Goal: Information Seeking & Learning: Learn about a topic

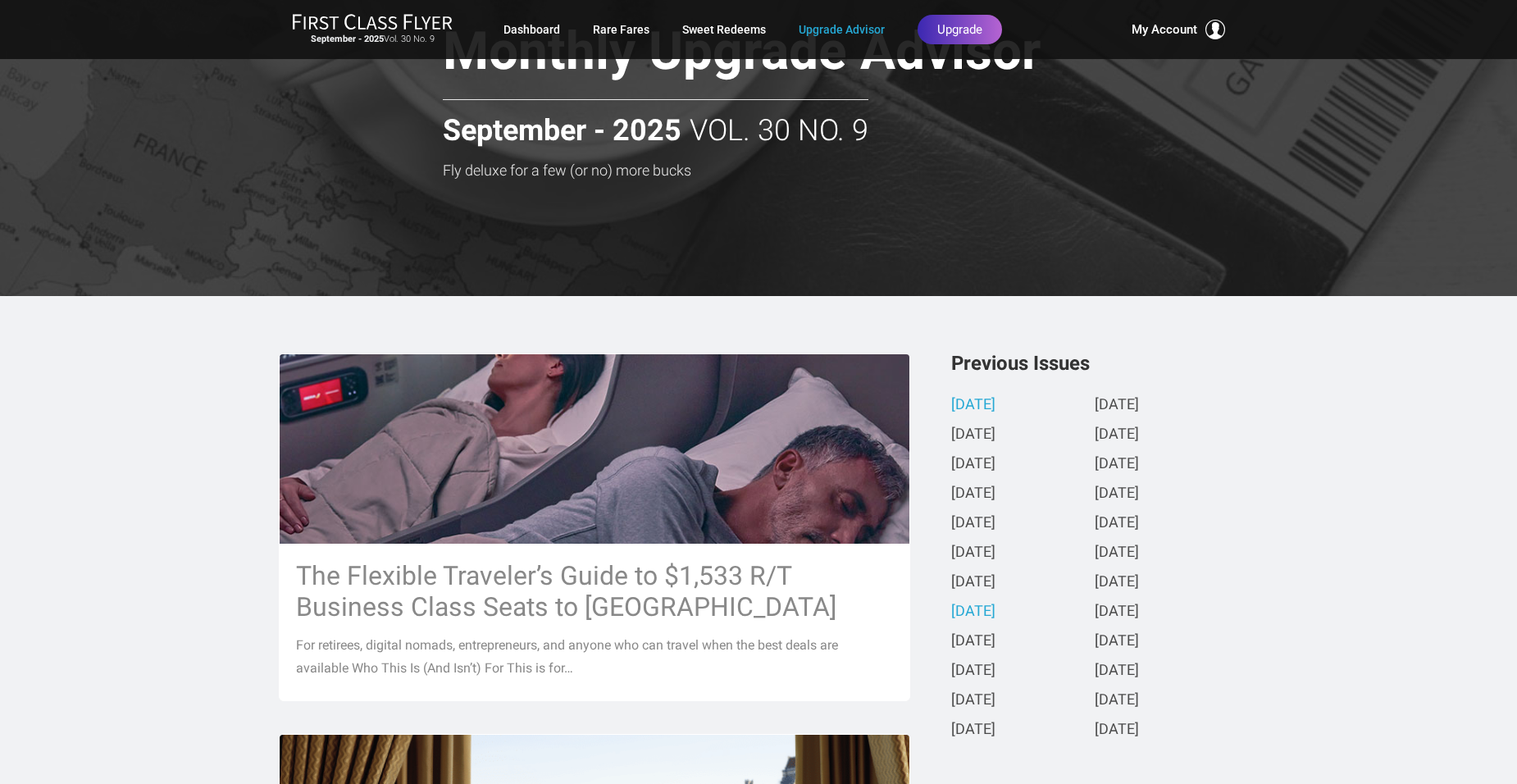
scroll to position [328, 0]
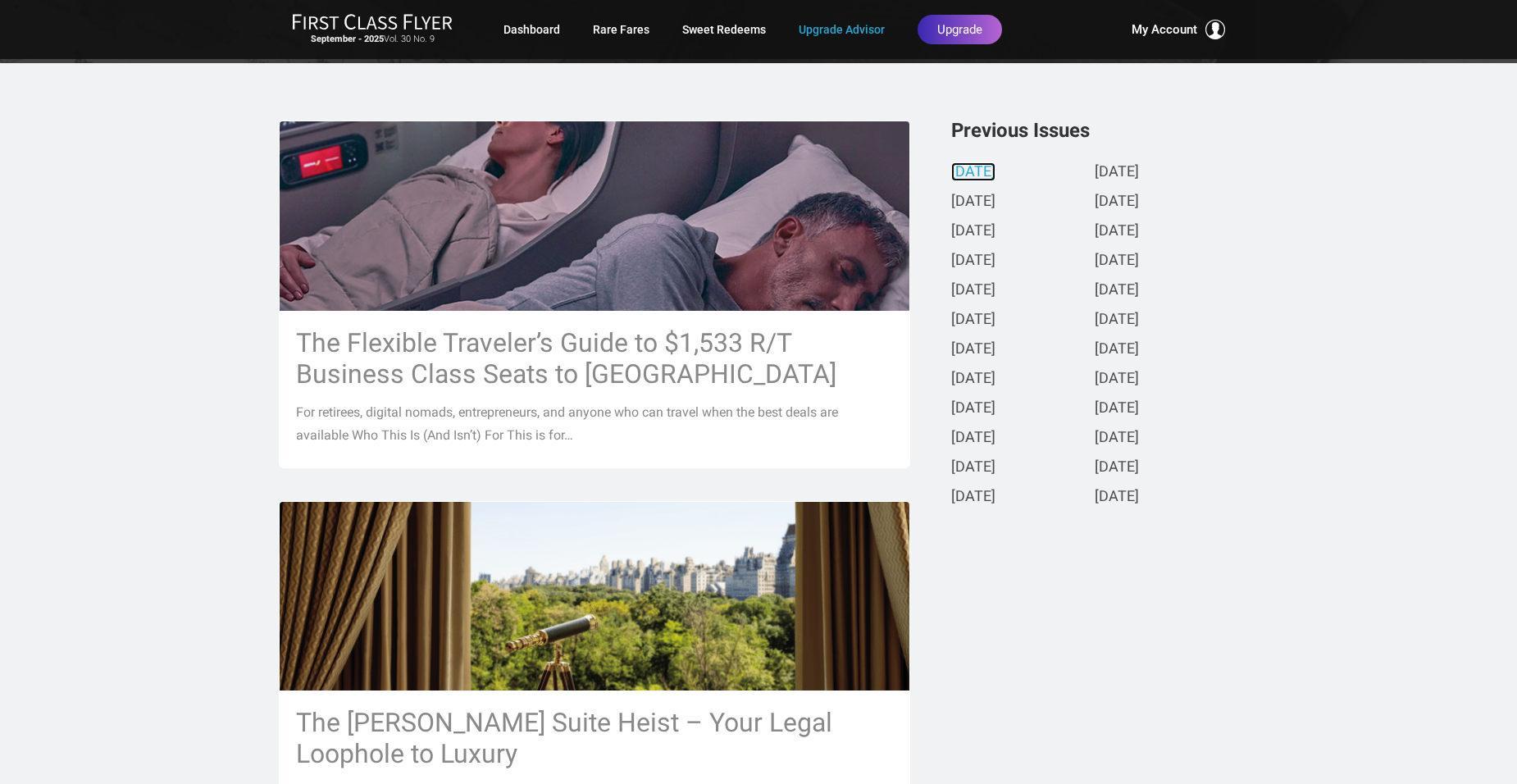
click at [996, 174] on link "[DATE]" at bounding box center [973, 173] width 44 height 17
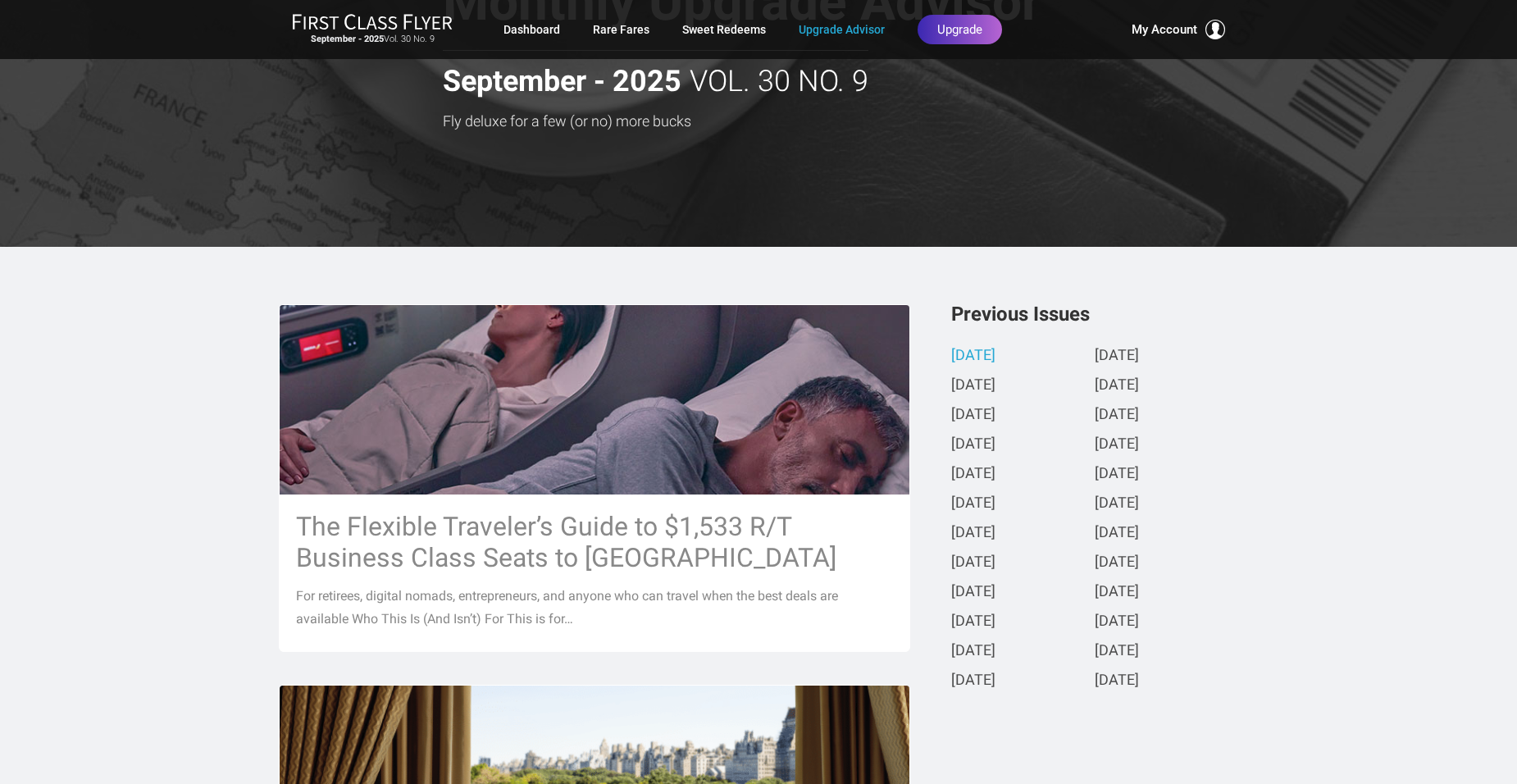
scroll to position [0, 0]
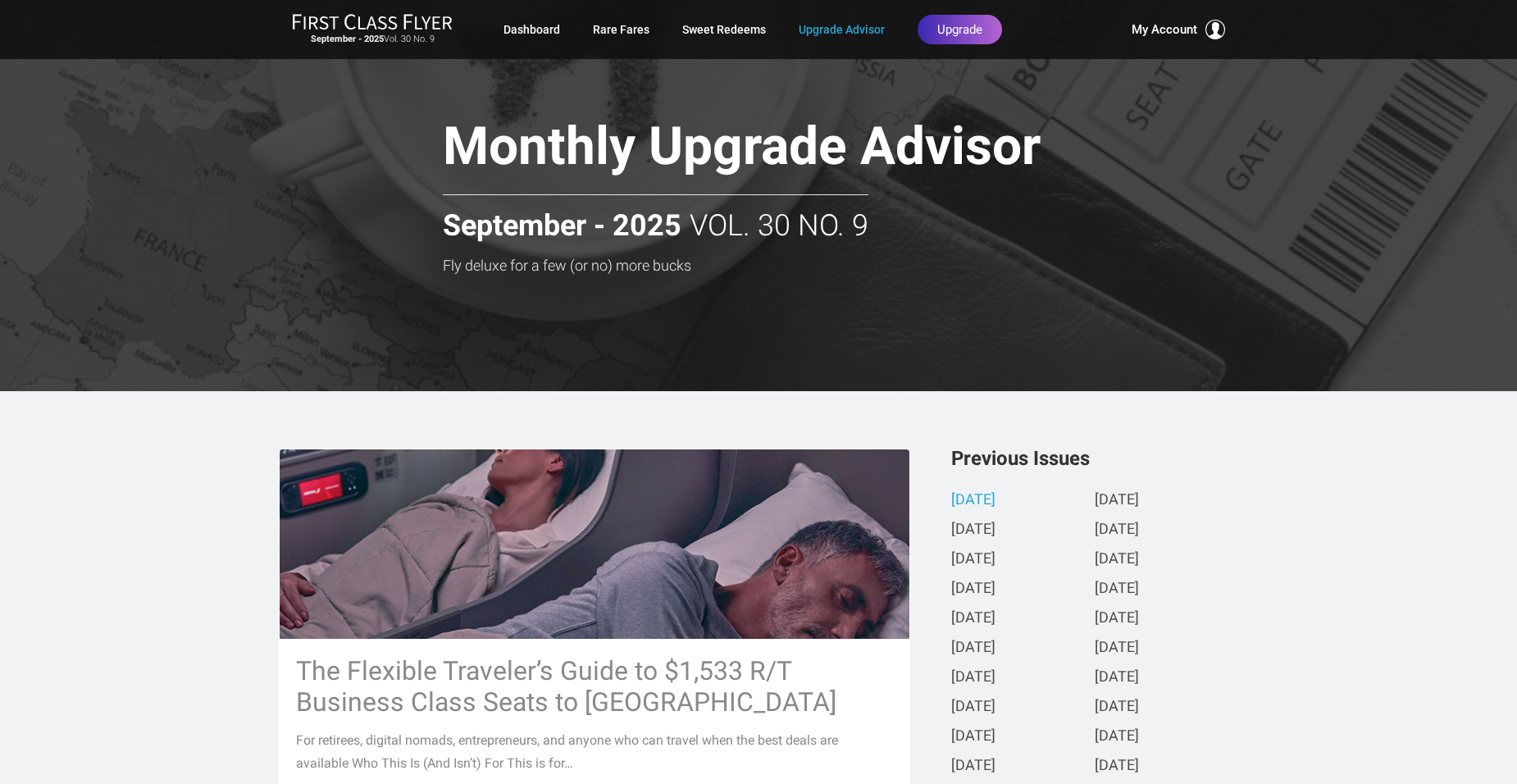
click at [679, 143] on h1 "Monthly Upgrade Advisor" at bounding box center [800, 149] width 714 height 63
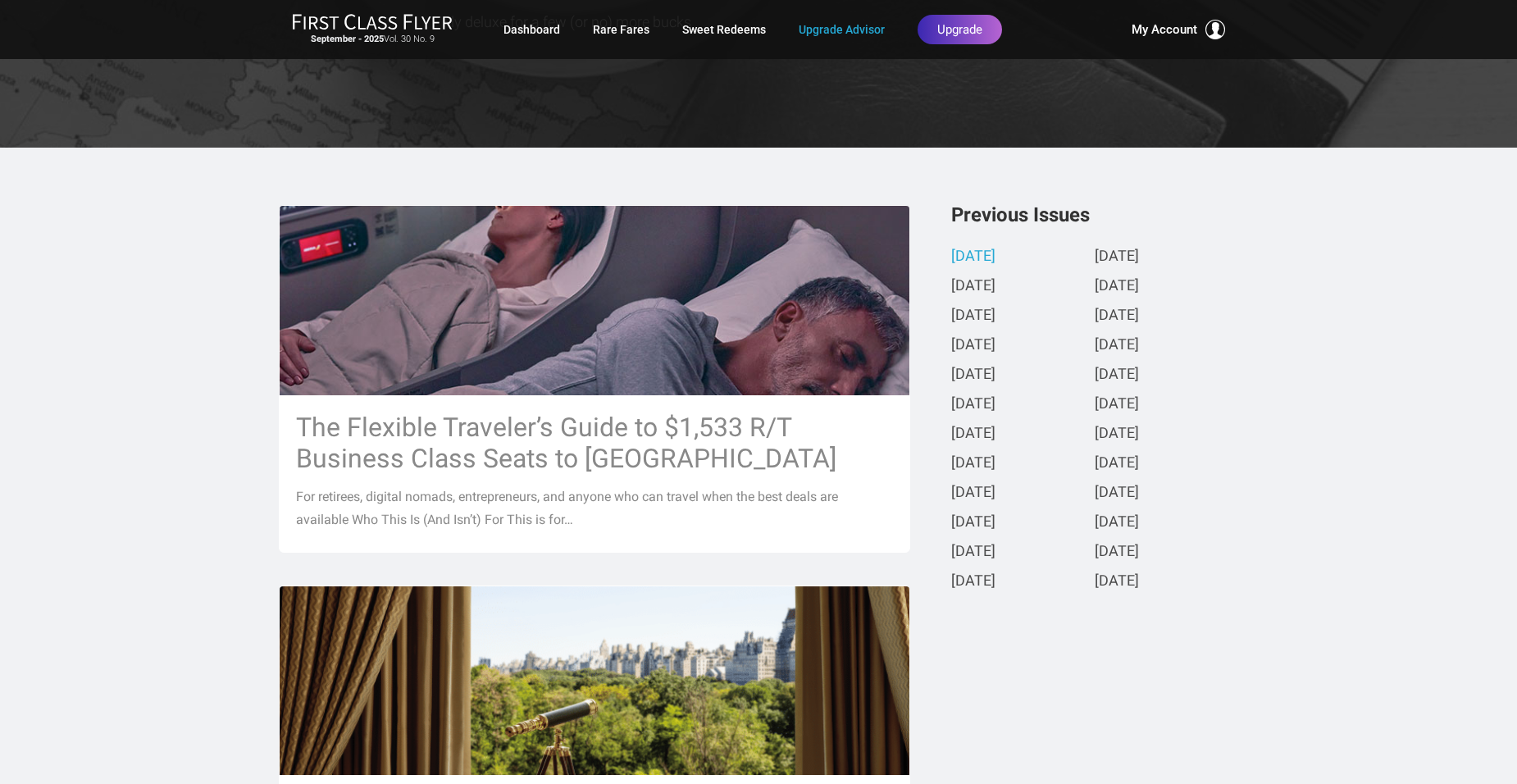
scroll to position [164, 0]
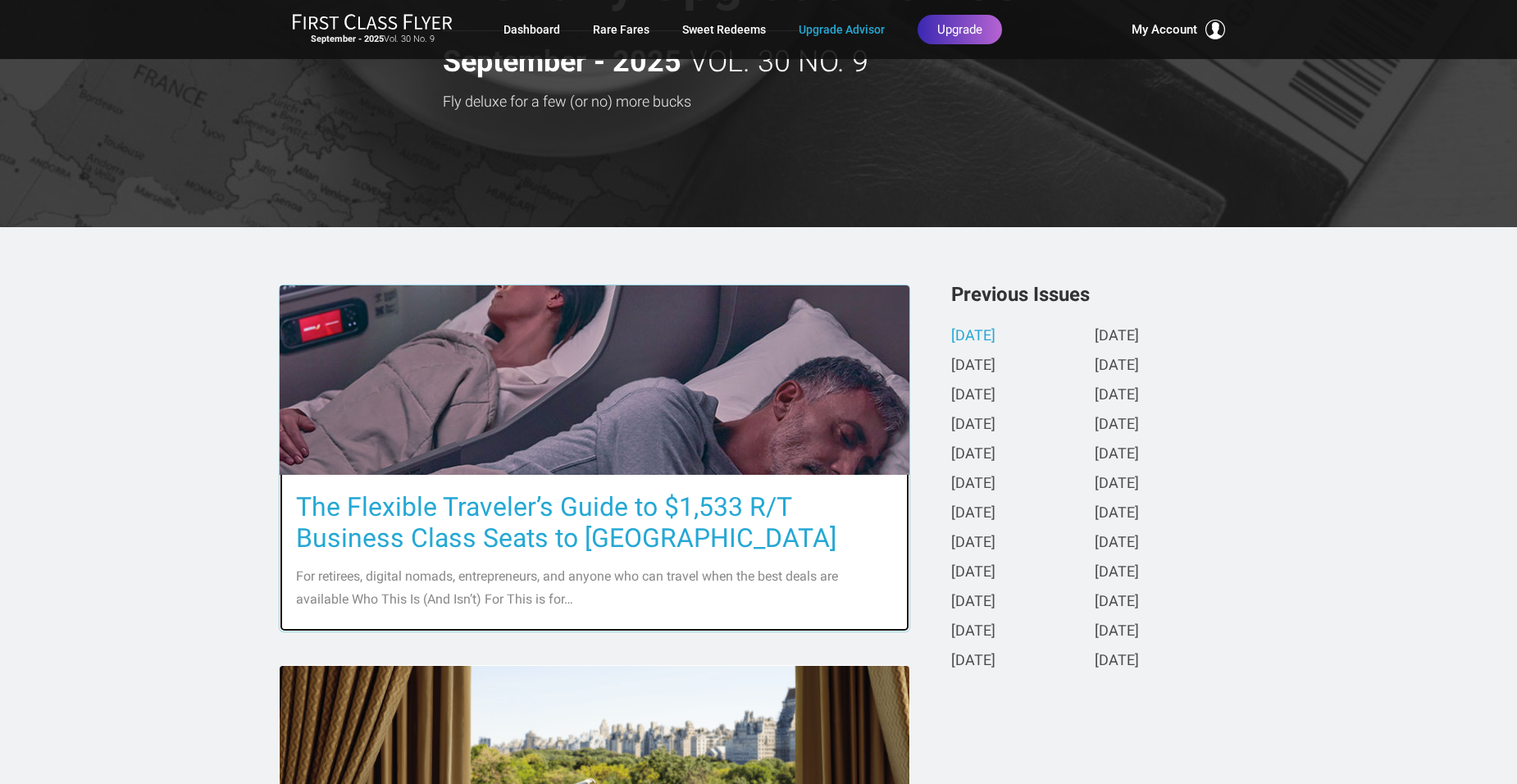
click at [708, 326] on img at bounding box center [594, 381] width 630 height 355
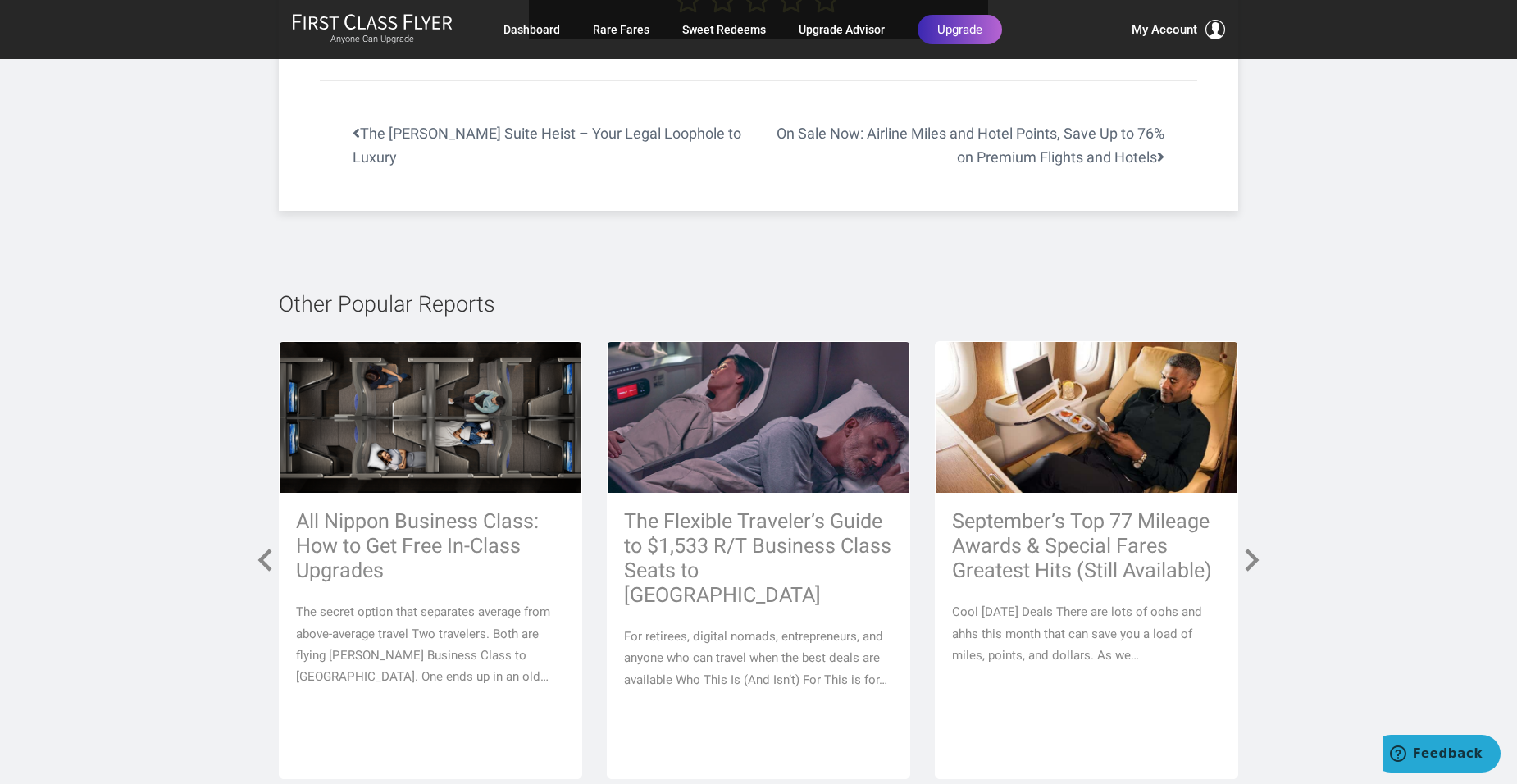
scroll to position [7053, 0]
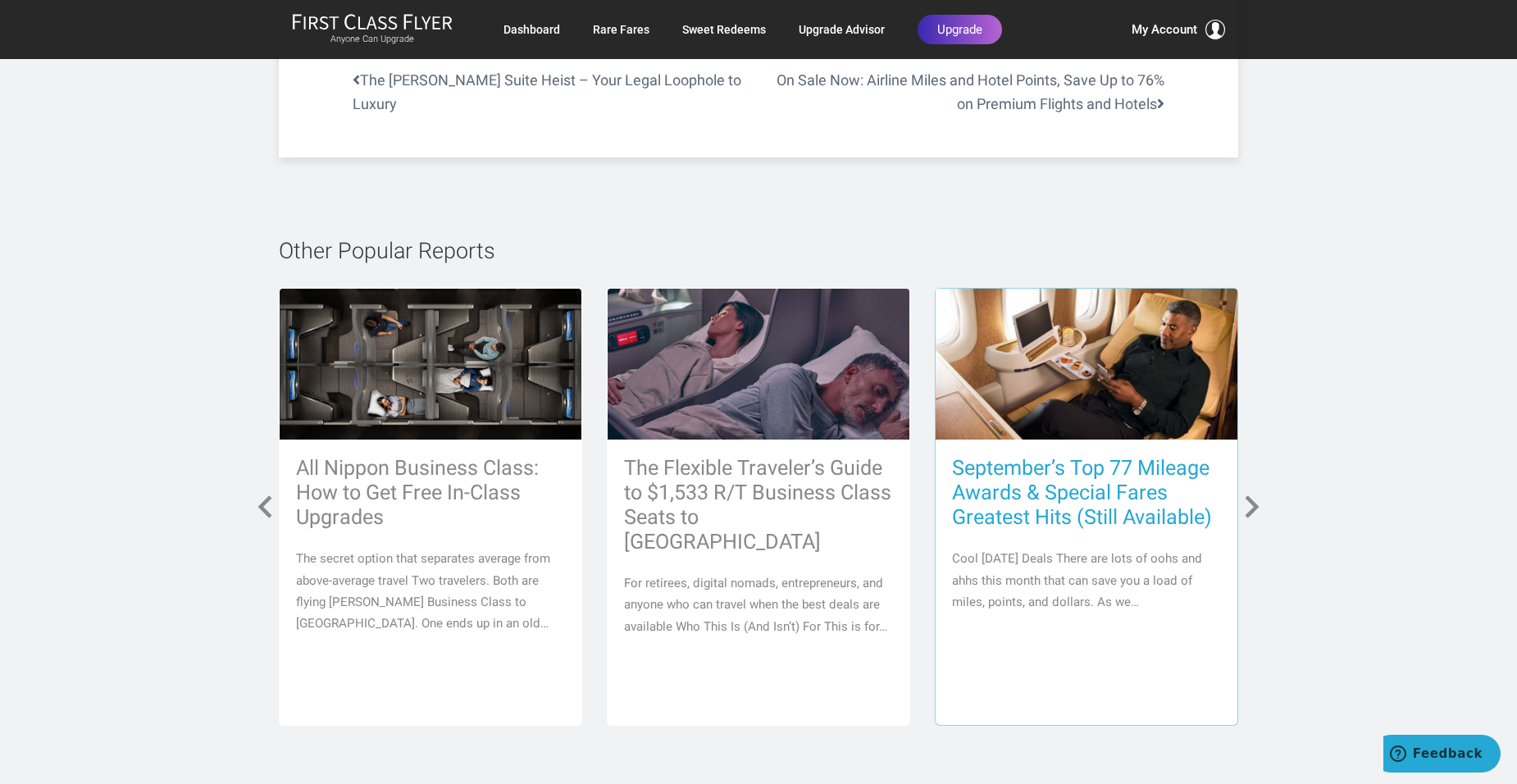
click at [1049, 456] on h3 "September’s Top 77 Mileage Awards & Special Fares Greatest Hits (Still Availabl…" at bounding box center [1087, 493] width 269 height 74
click at [1043, 456] on h3 "September’s Top 77 Mileage Awards & Special Fares Greatest Hits (Still Availabl…" at bounding box center [1087, 493] width 269 height 74
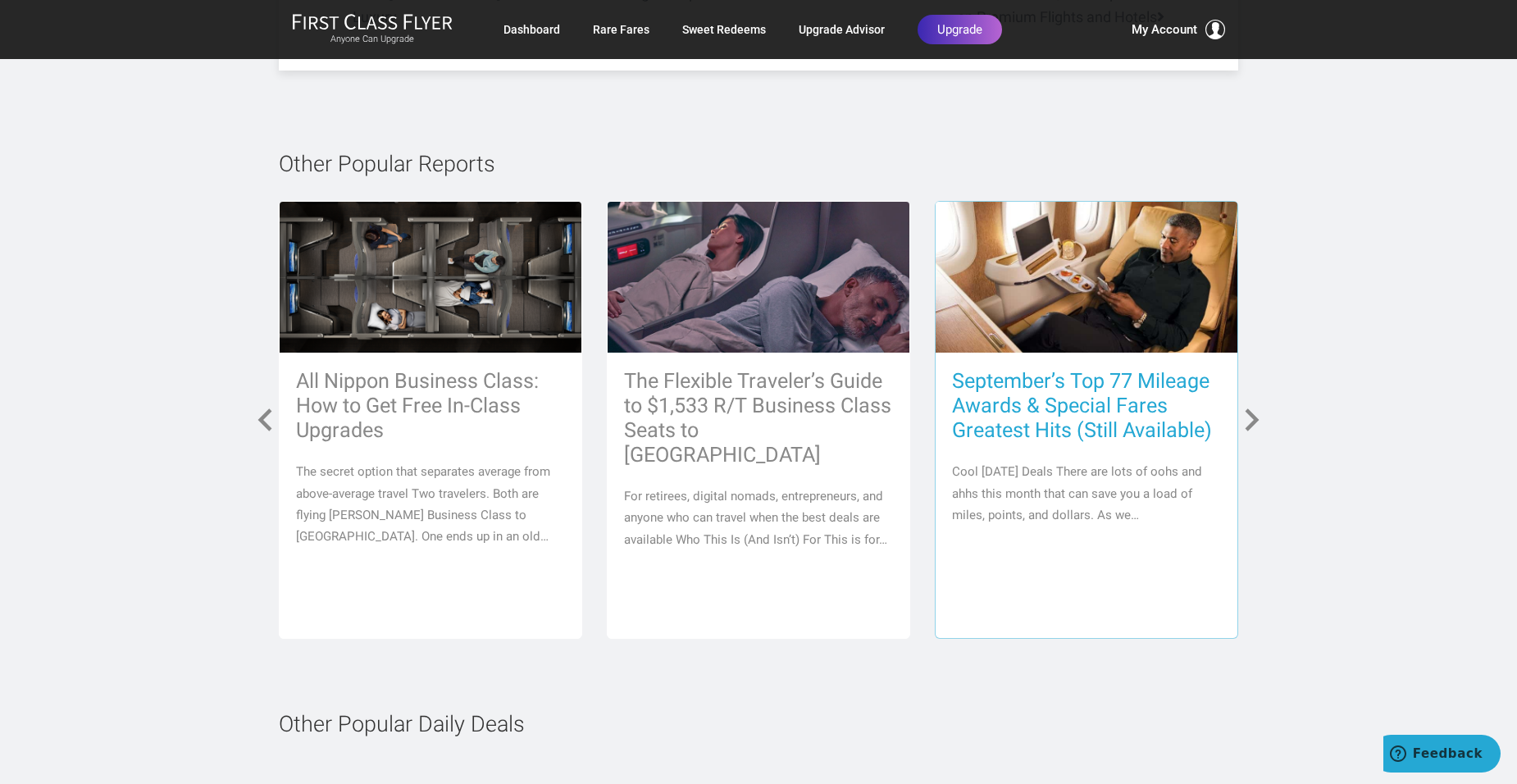
scroll to position [7381, 0]
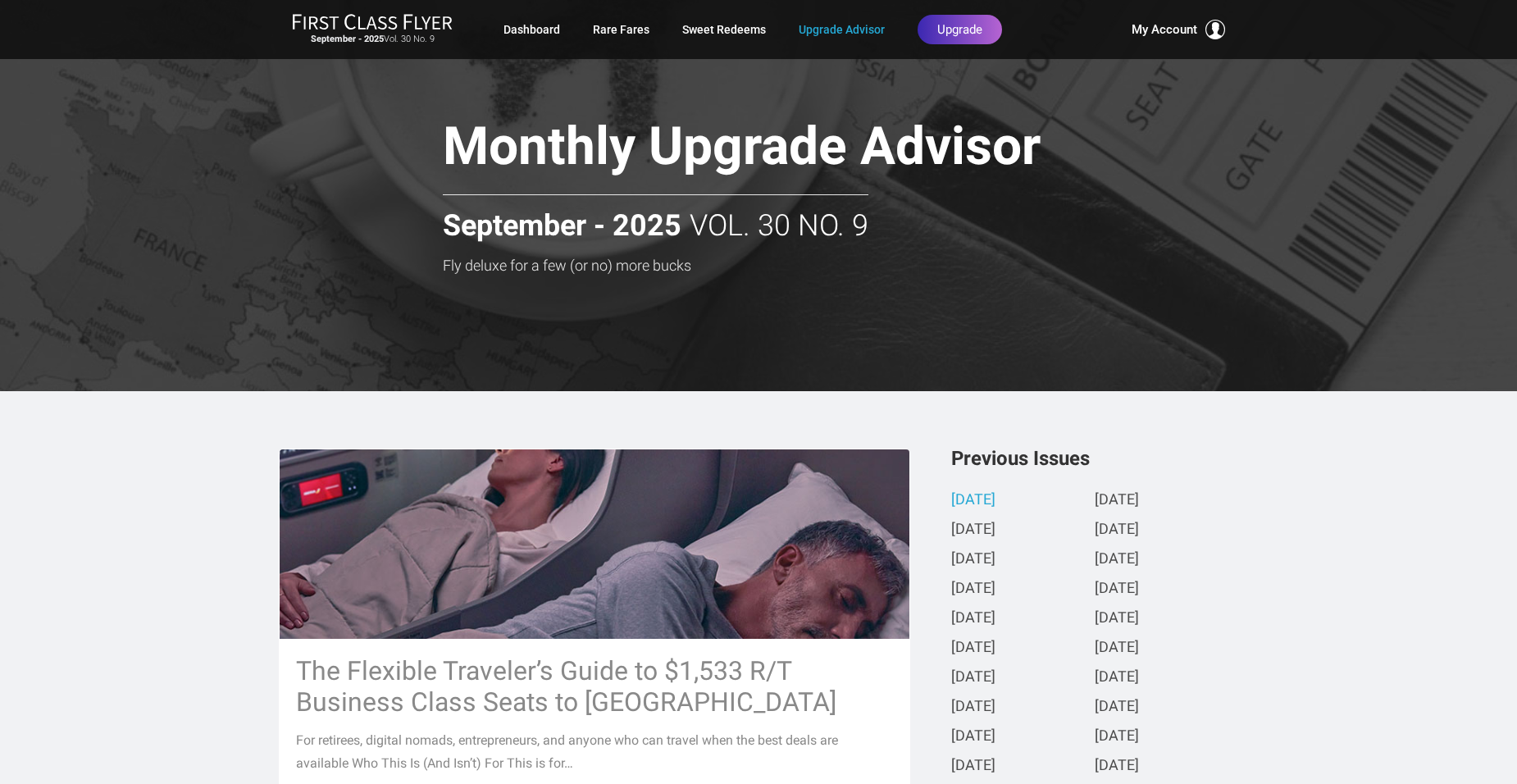
click at [781, 143] on h1 "Monthly Upgrade Advisor" at bounding box center [800, 149] width 714 height 63
click at [781, 148] on h1 "Monthly Upgrade Advisor" at bounding box center [800, 149] width 714 height 63
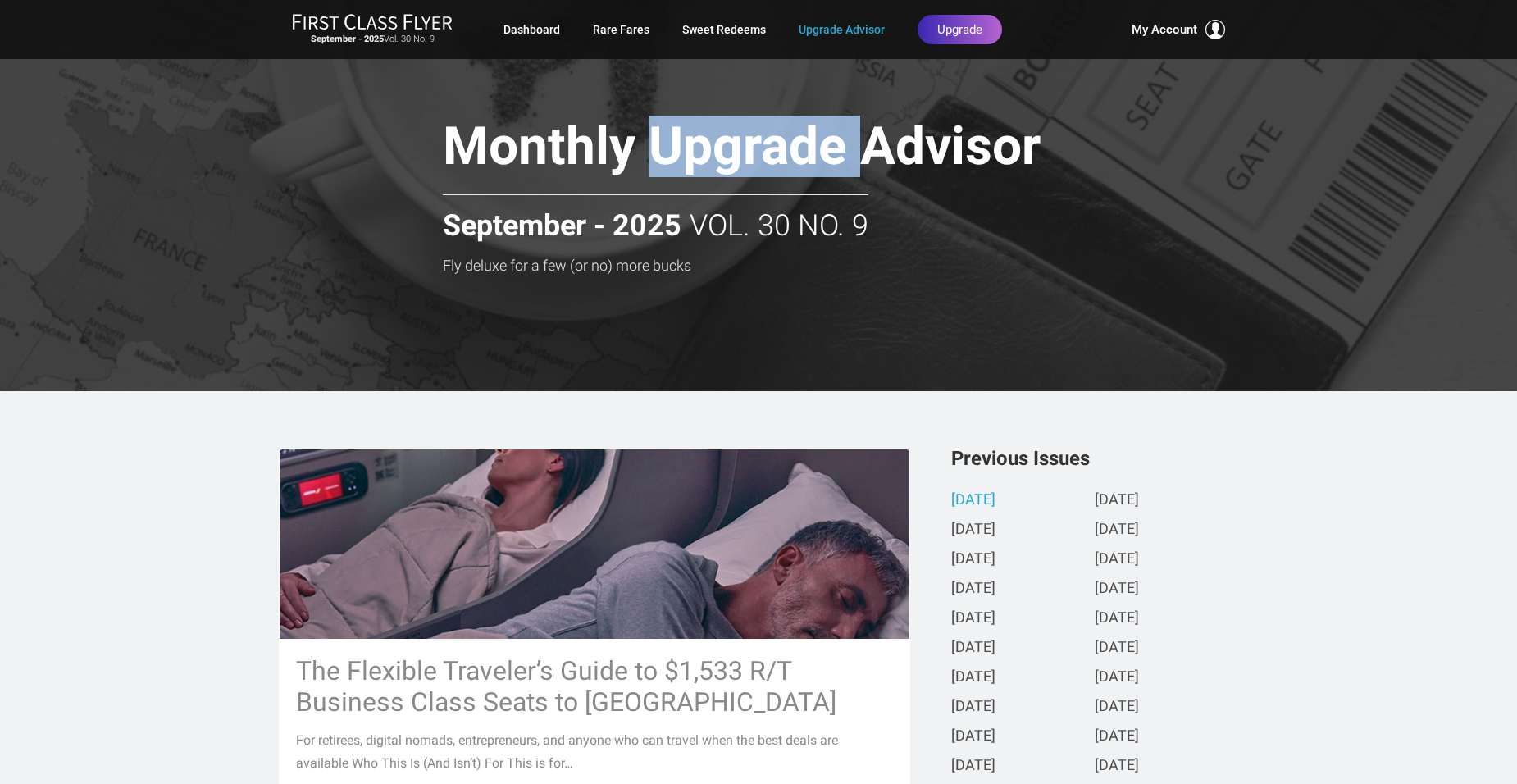
click at [781, 148] on h1 "Monthly Upgrade Advisor" at bounding box center [800, 149] width 714 height 63
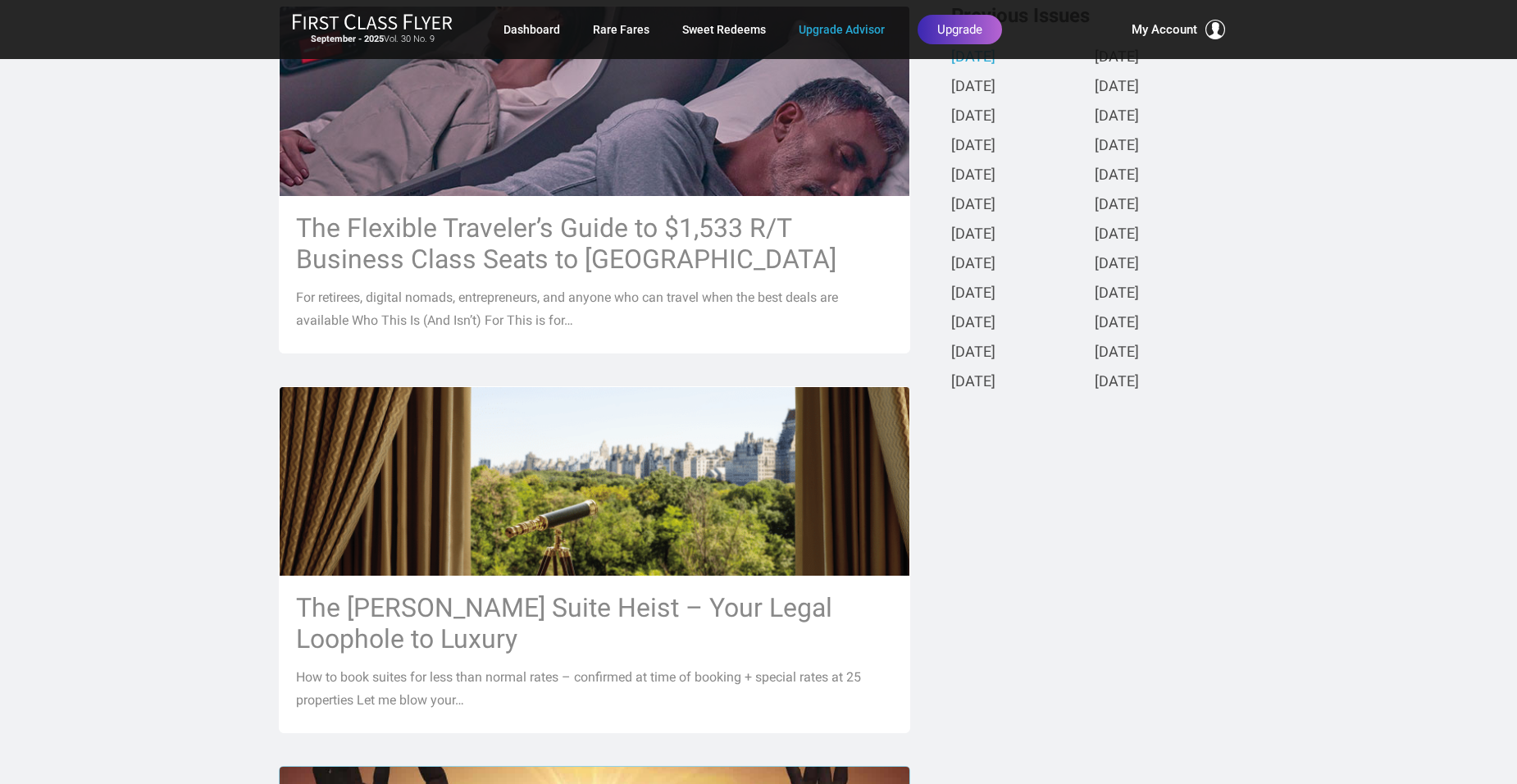
scroll to position [198, 0]
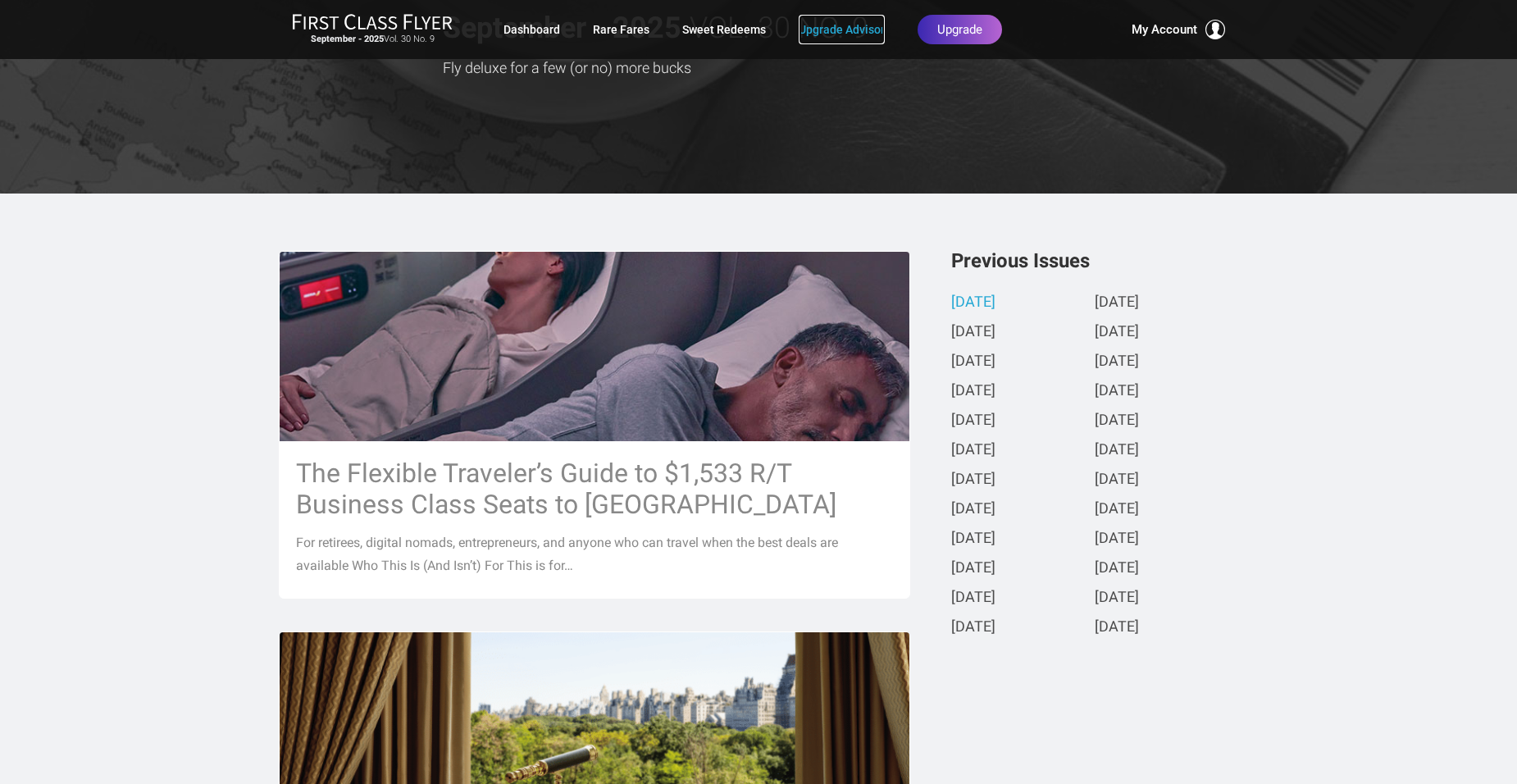
click at [853, 28] on link "Upgrade Advisor" at bounding box center [841, 29] width 86 height 29
drag, startPoint x: 1023, startPoint y: 294, endPoint x: 1263, endPoint y: 188, distance: 262.4
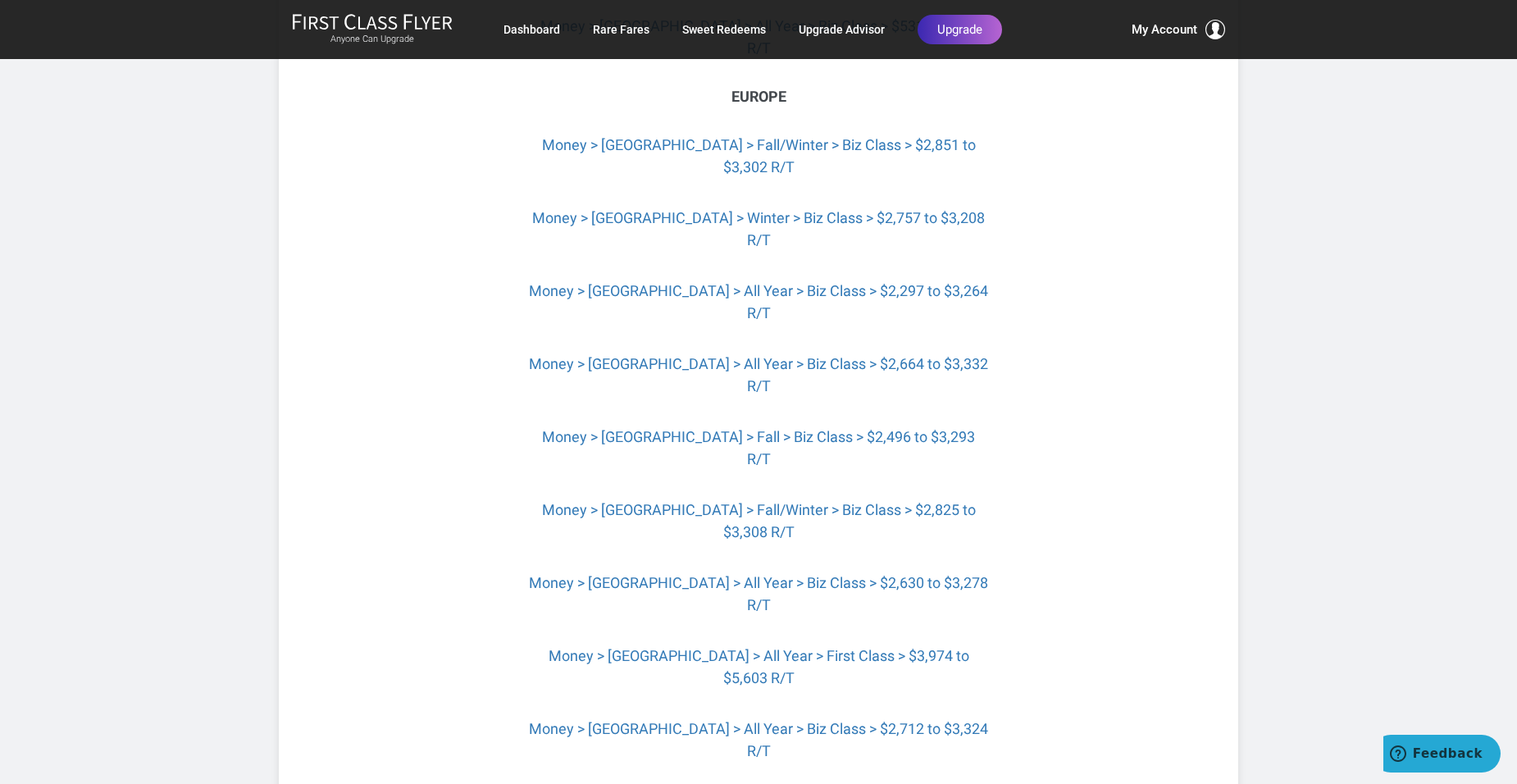
scroll to position [4347, 0]
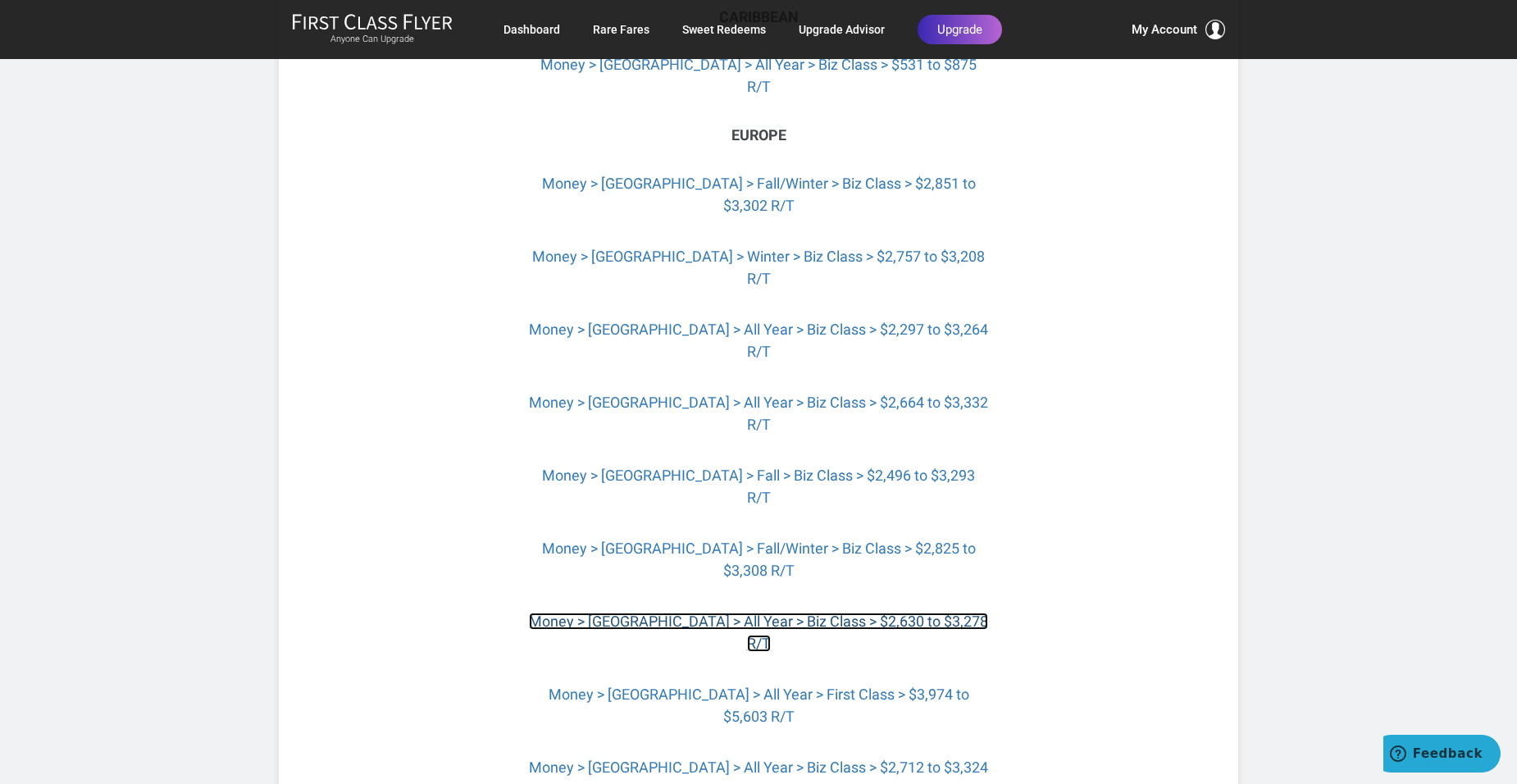
click at [723, 612] on link "Money > Dublin > All Year > Biz Class > $2,630 to $3,278 R/T" at bounding box center [759, 631] width 460 height 39
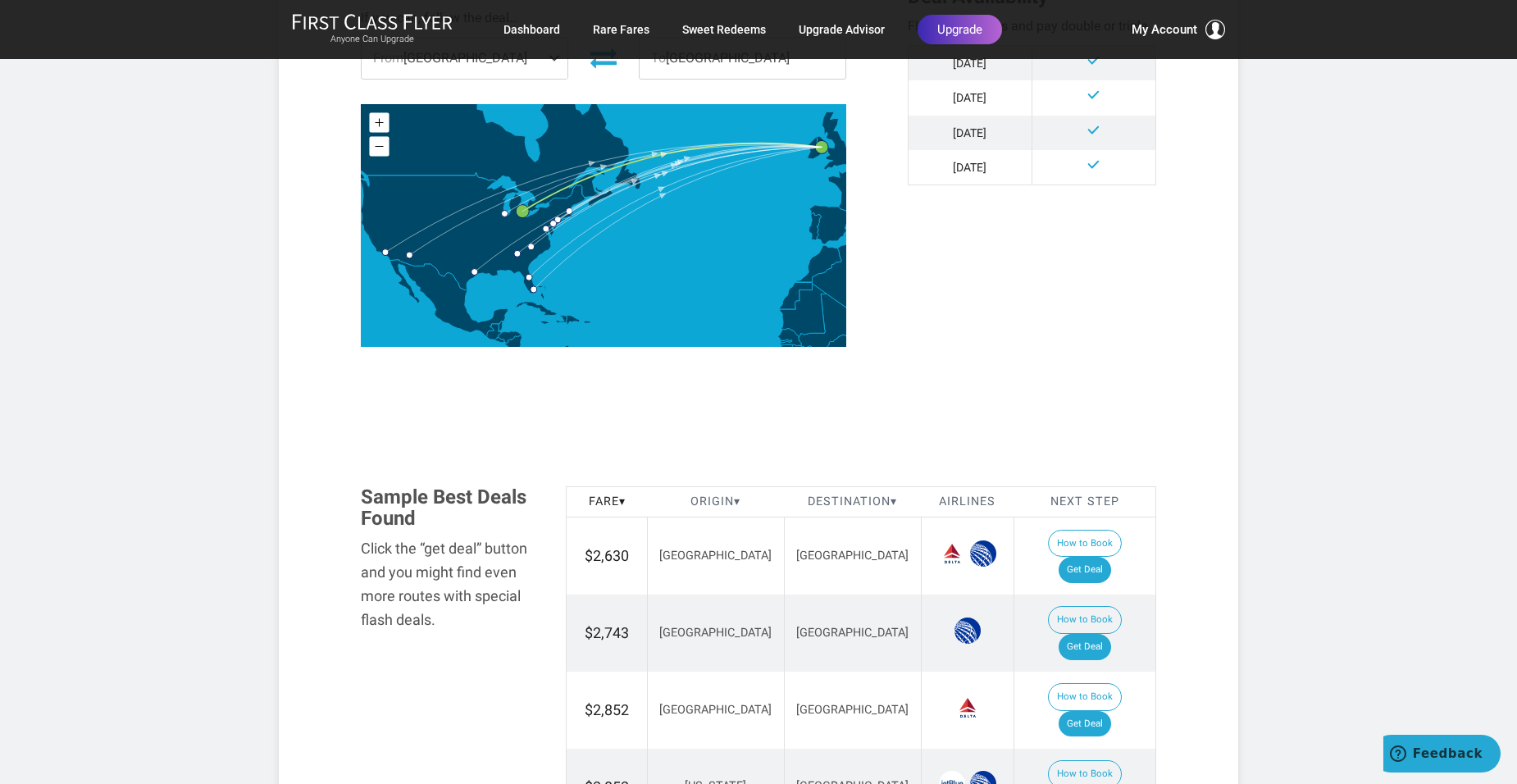
scroll to position [657, 0]
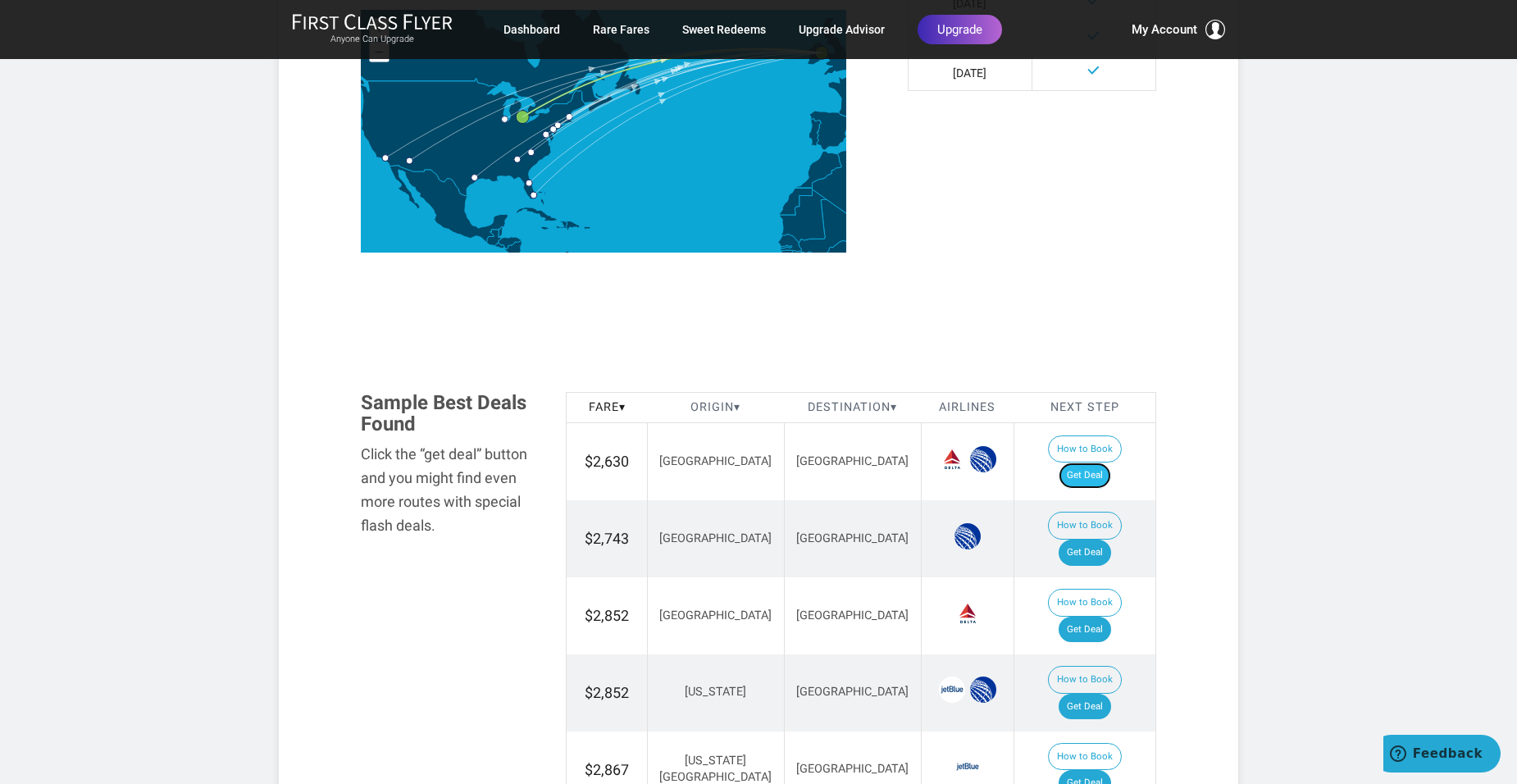
click at [1111, 462] on link "Get Deal" at bounding box center [1085, 475] width 53 height 26
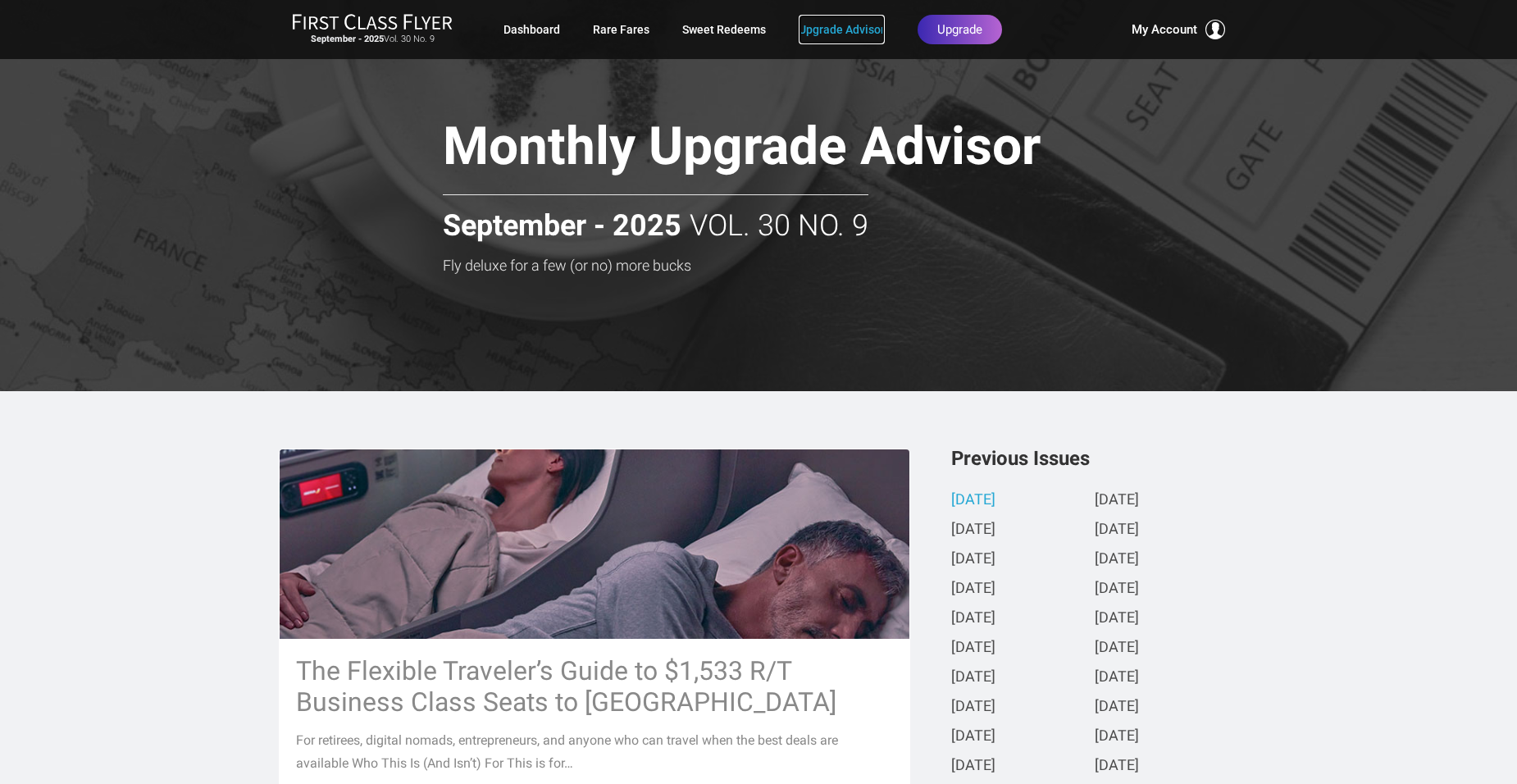
click at [813, 23] on link "Upgrade Advisor" at bounding box center [841, 29] width 86 height 29
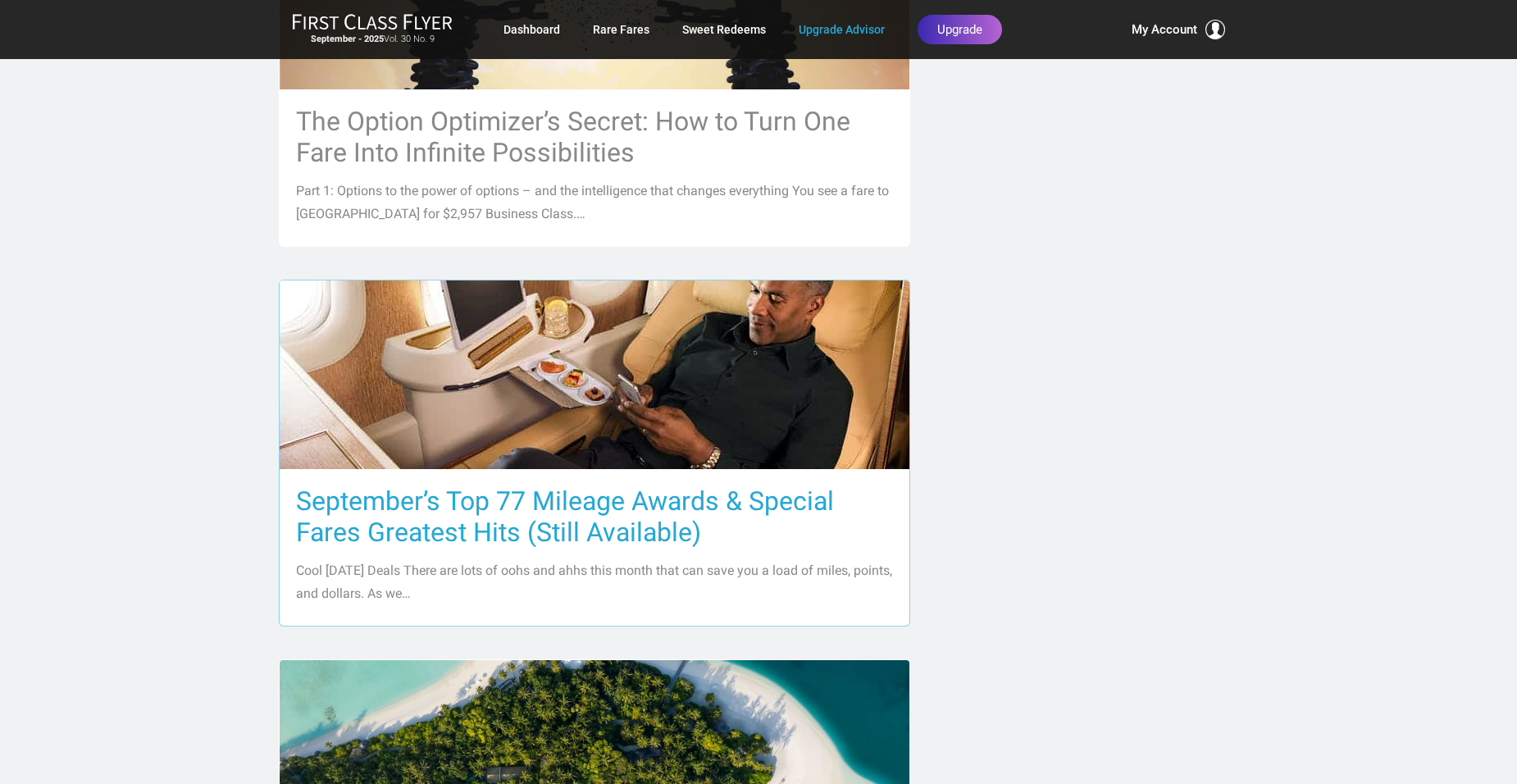
scroll to position [1230, 0]
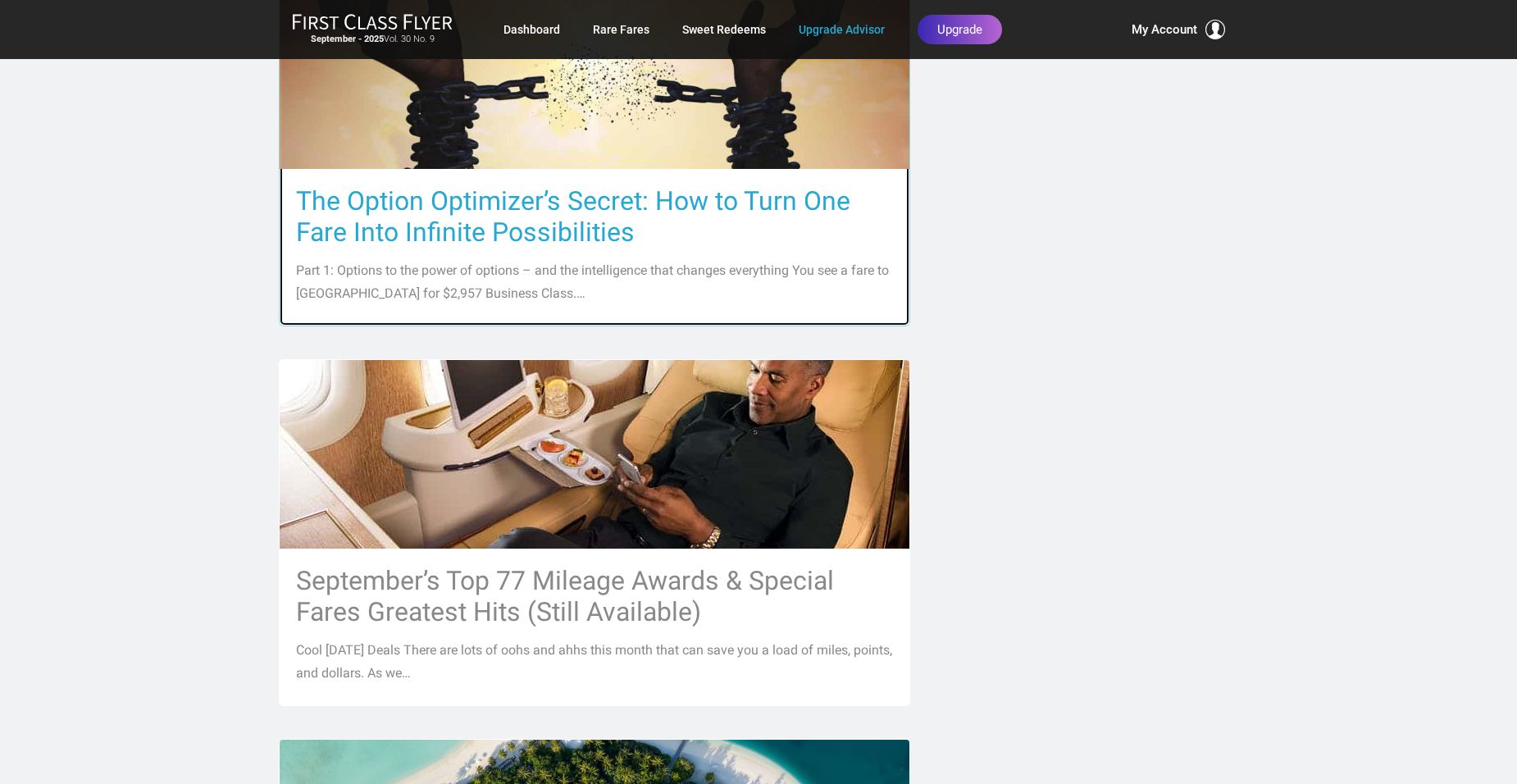
click at [721, 179] on div "The Option Optimizer’s Secret: How to Turn One Fare Into Infinite Possibilities…" at bounding box center [594, 247] width 630 height 157
click at [715, 195] on h3 "The Option Optimizer’s Secret: How to Turn One Fare Into Infinite Possibilities" at bounding box center [594, 217] width 597 height 62
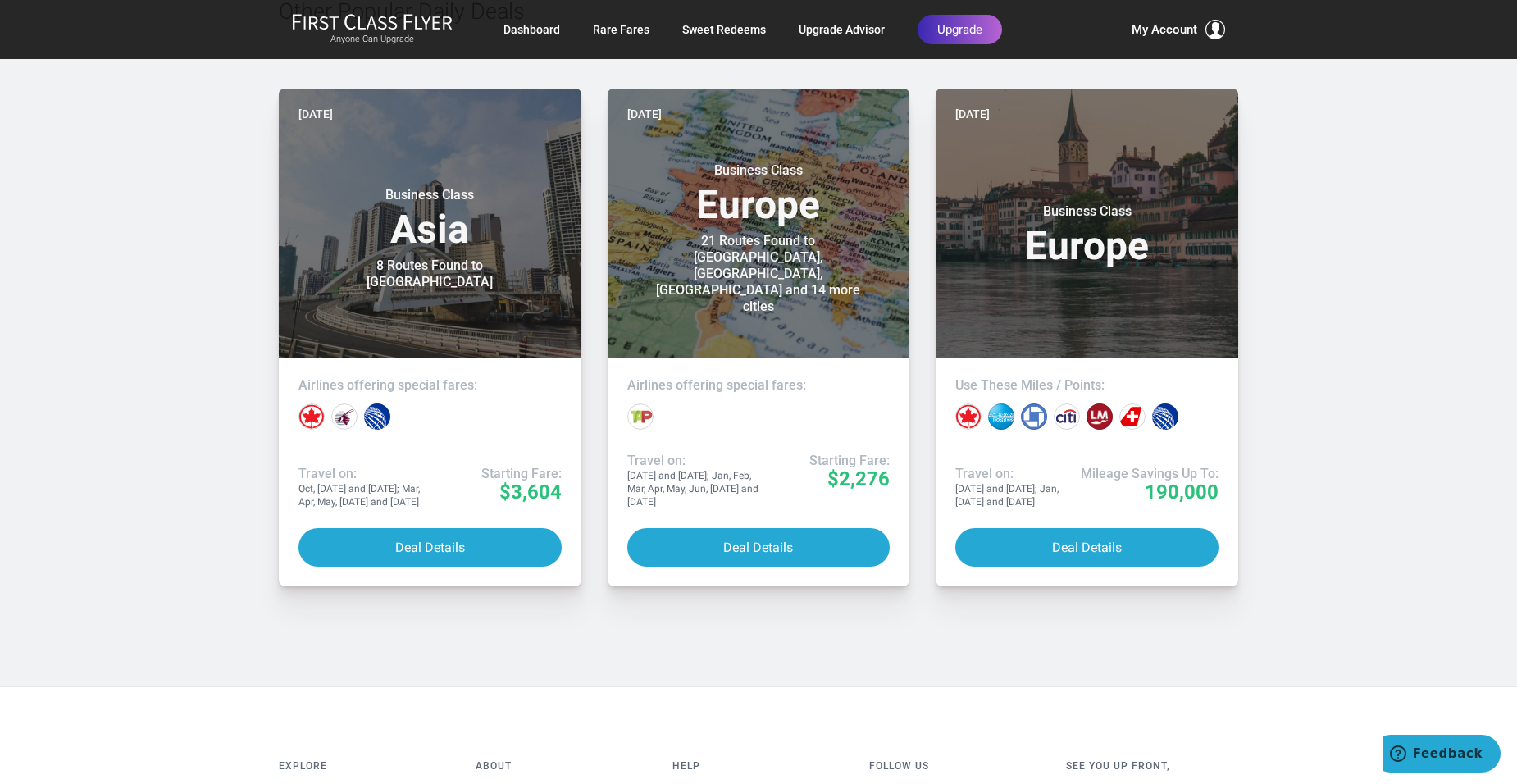
scroll to position [6499, 0]
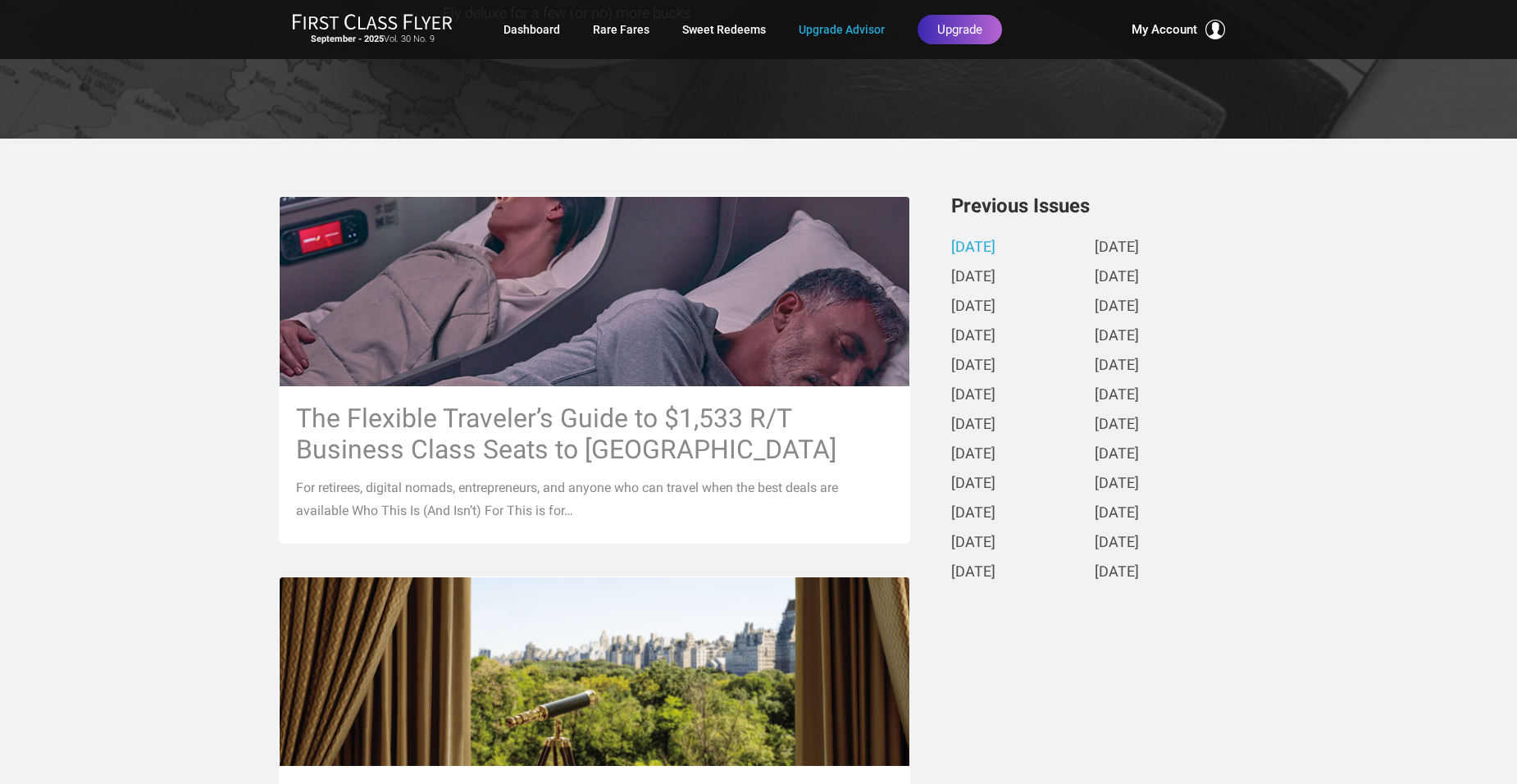
scroll to position [246, 0]
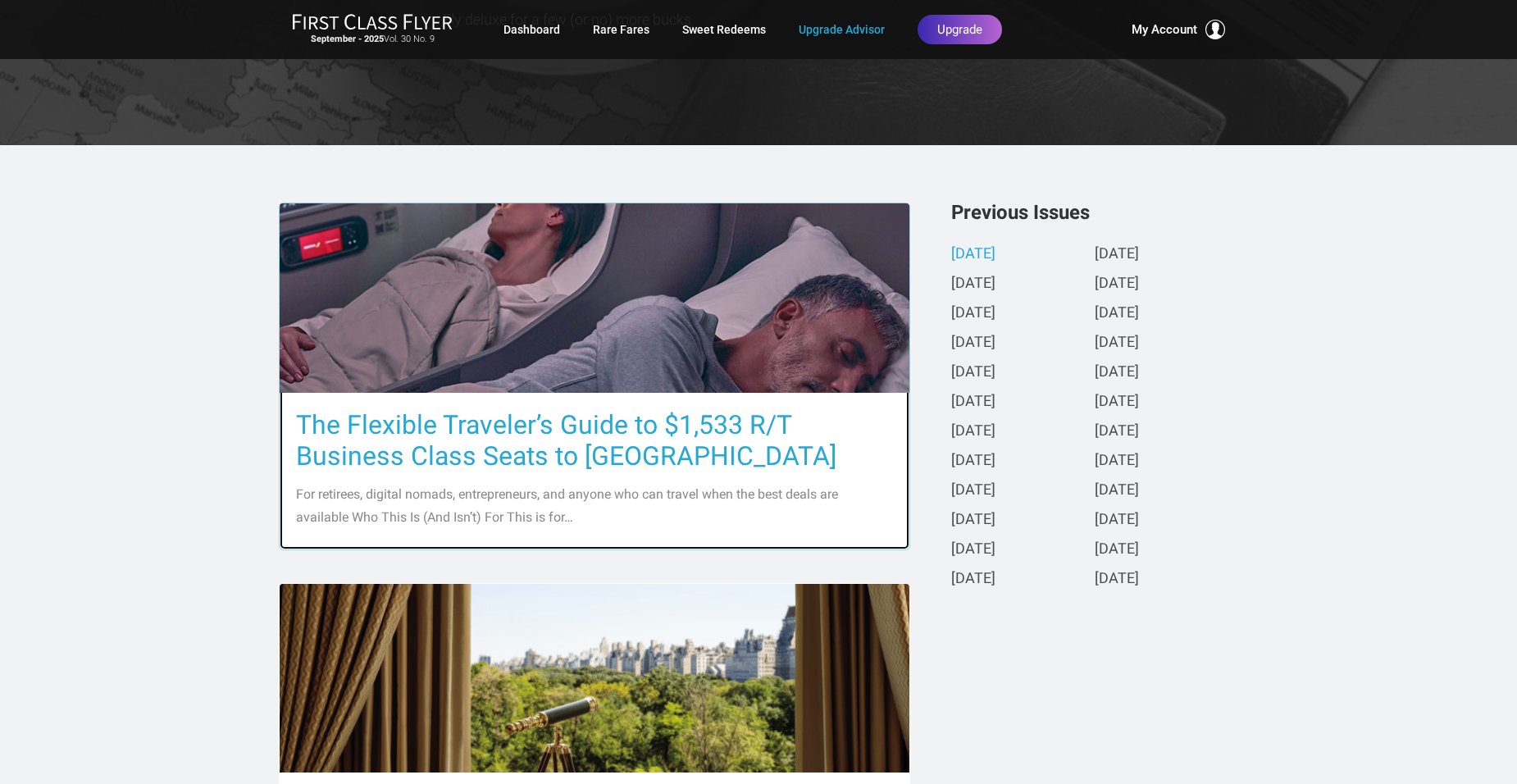
drag, startPoint x: 1005, startPoint y: 254, endPoint x: 812, endPoint y: 285, distance: 195.5
click at [812, 285] on img at bounding box center [594, 298] width 630 height 355
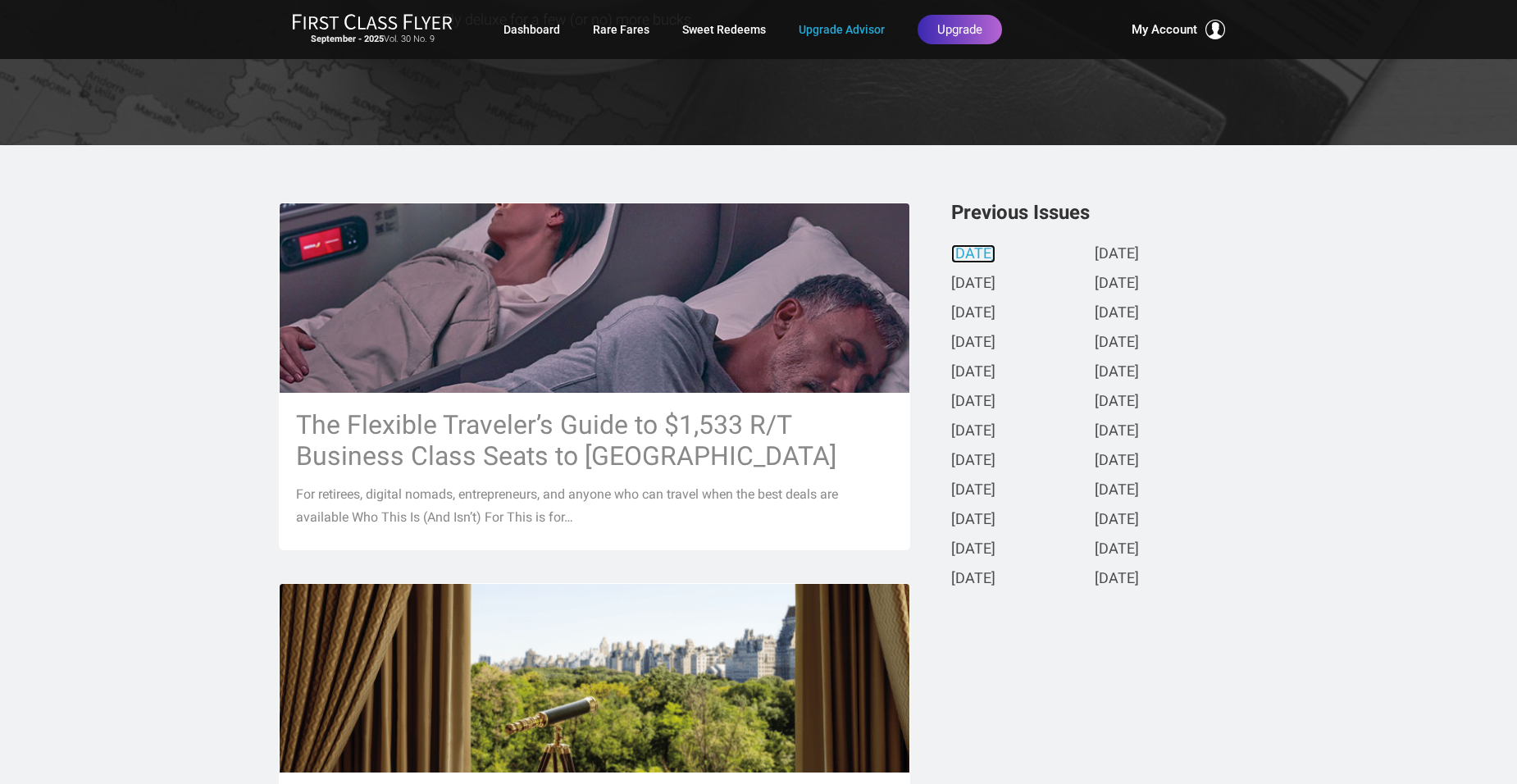
click at [994, 252] on link "[DATE]" at bounding box center [973, 255] width 44 height 17
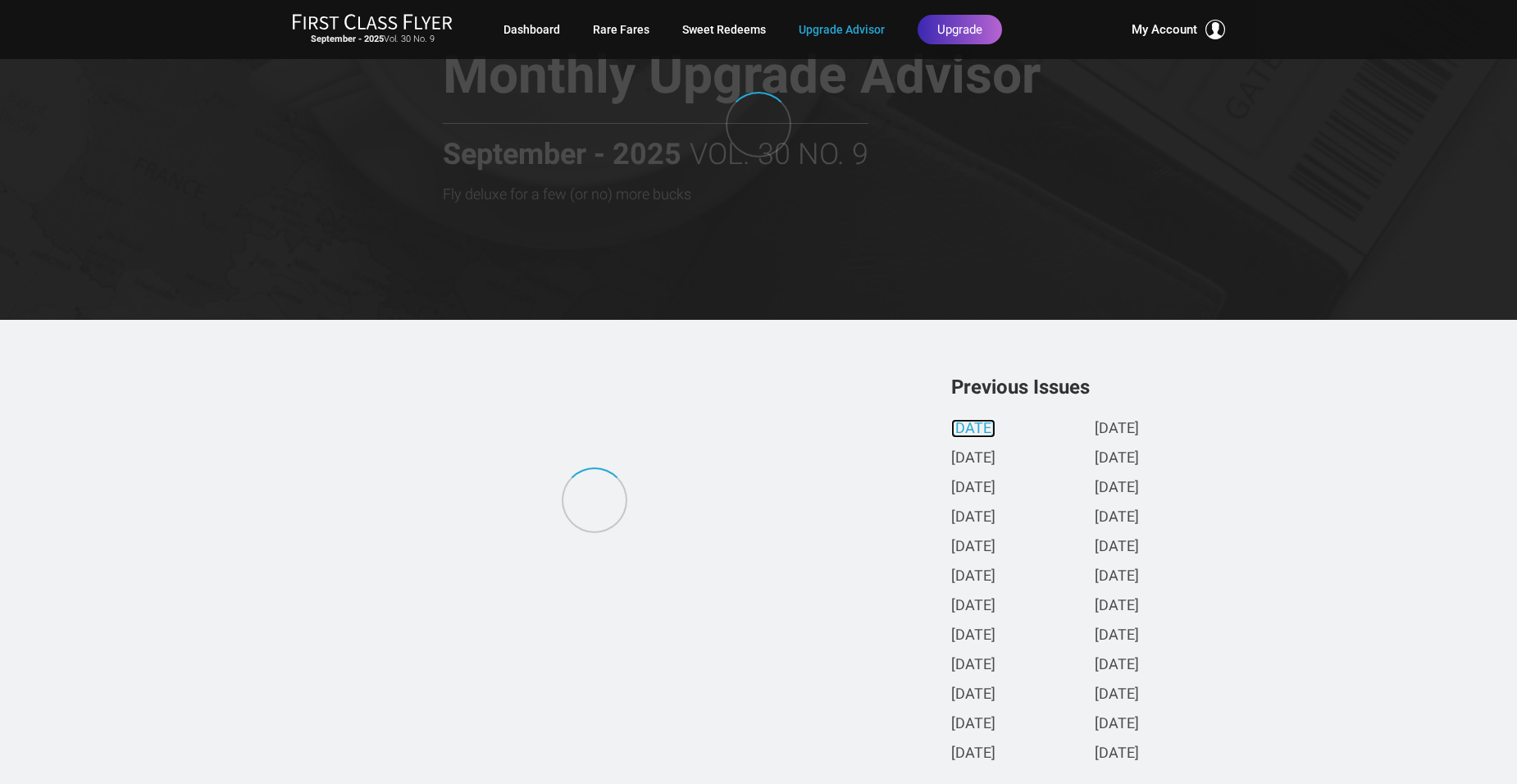
scroll to position [0, 0]
